Goal: Transaction & Acquisition: Purchase product/service

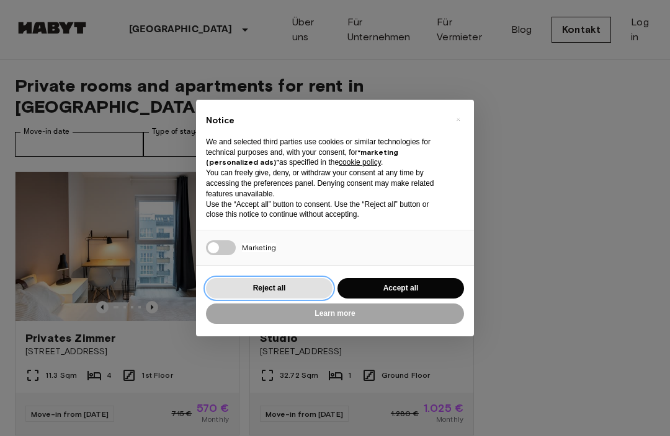
click at [260, 286] on button "Reject all" at bounding box center [269, 288] width 126 height 20
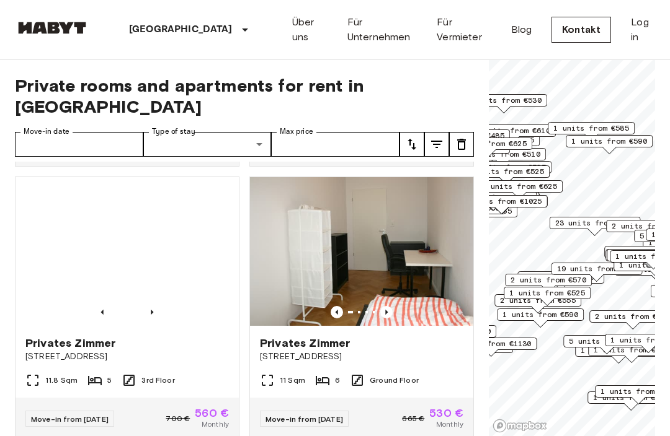
scroll to position [818, 0]
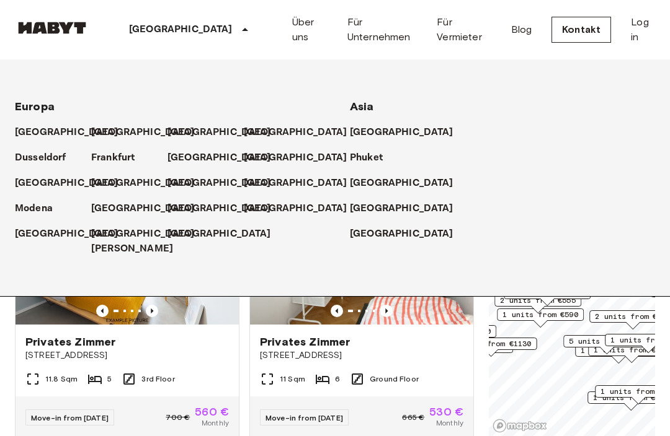
click at [31, 184] on p "[GEOGRAPHIC_DATA]" at bounding box center [67, 183] width 104 height 15
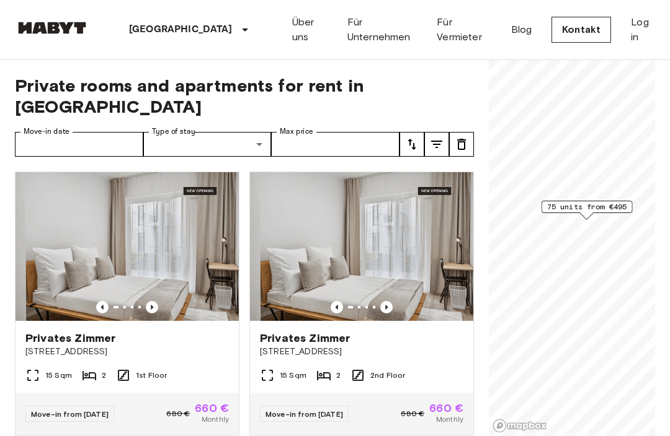
click at [37, 368] on div "15 Sqm 2 1st Floor" at bounding box center [126, 380] width 223 height 25
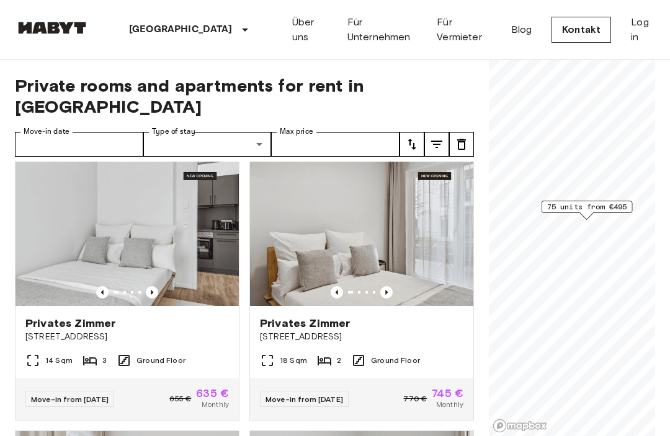
scroll to position [2482, 0]
click at [56, 254] on img at bounding box center [126, 231] width 223 height 149
